Goal: Use online tool/utility

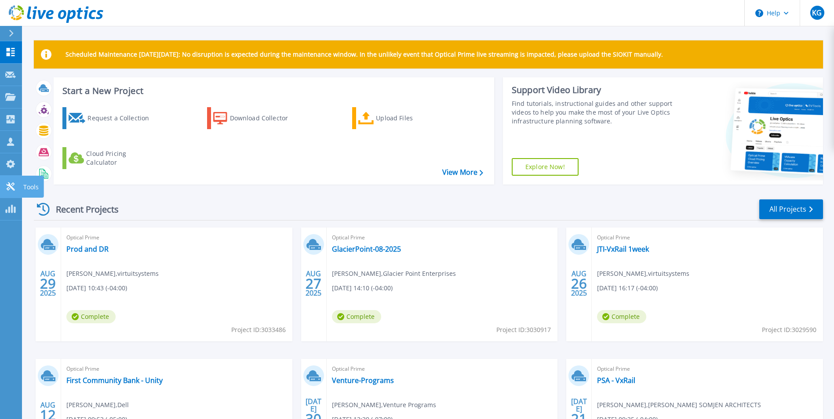
click at [29, 186] on p "Tools" at bounding box center [30, 187] width 15 height 23
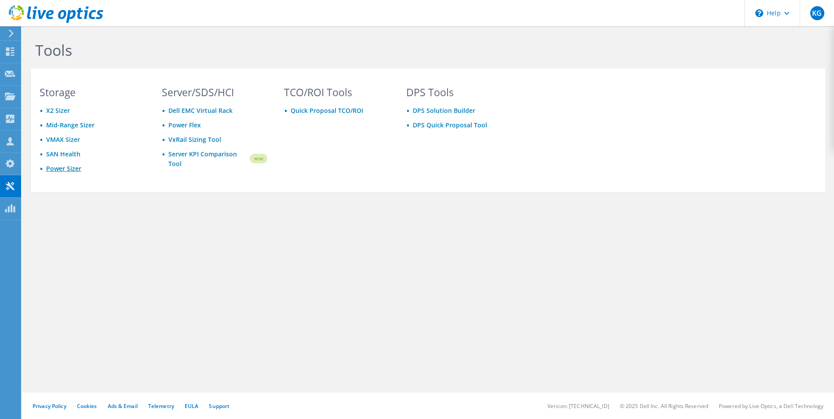
click at [56, 166] on link "Power Sizer" at bounding box center [63, 168] width 35 height 8
